Goal: Navigation & Orientation: Find specific page/section

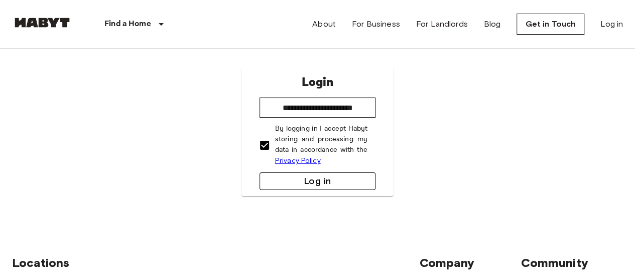
click at [286, 184] on button "Log in" at bounding box center [317, 181] width 116 height 18
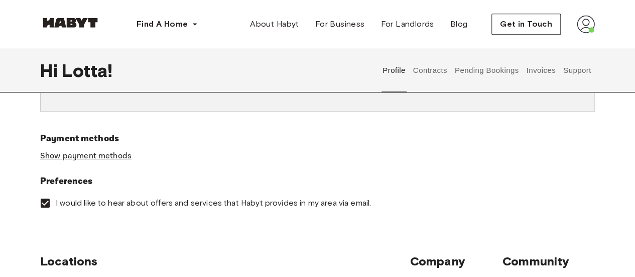
scroll to position [266, 0]
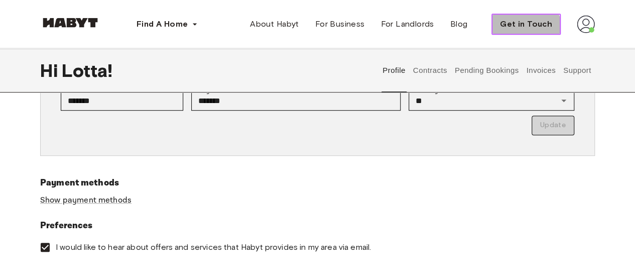
click at [526, 33] on button "Get in Touch" at bounding box center [525, 24] width 69 height 21
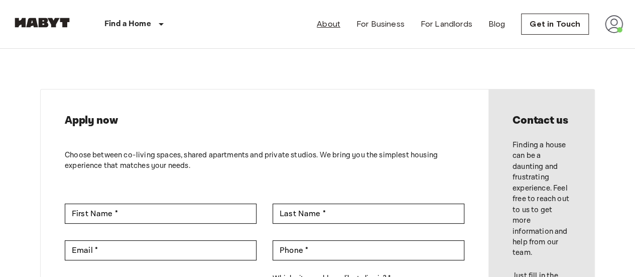
click at [333, 27] on link "About" at bounding box center [329, 24] width 24 height 12
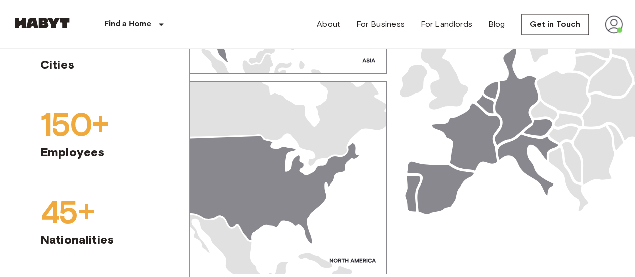
scroll to position [909, 0]
